Goal: Task Accomplishment & Management: Manage account settings

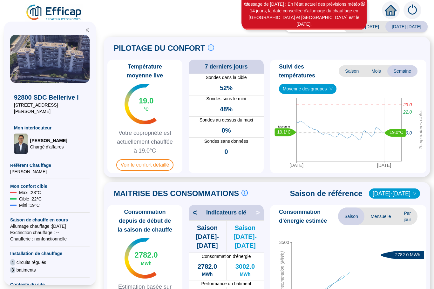
click at [362, 6] on icon "close-circle" at bounding box center [363, 4] width 4 height 4
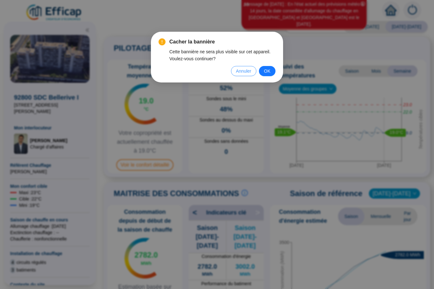
click at [243, 71] on span "Annuler" at bounding box center [243, 71] width 15 height 7
